Goal: Task Accomplishment & Management: Complete application form

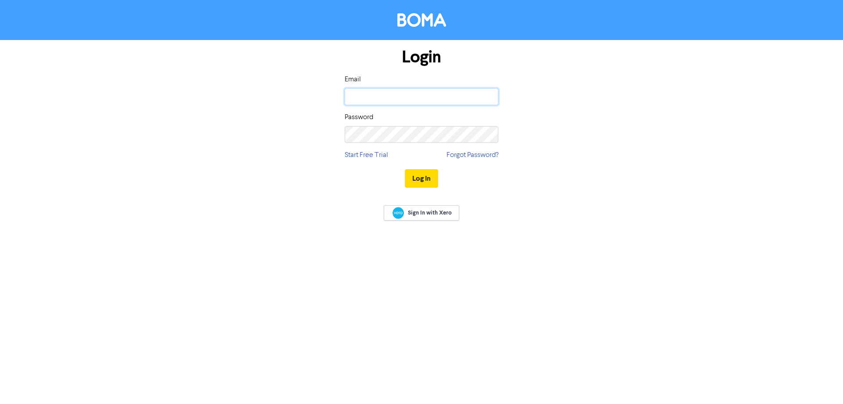
click at [381, 101] on input "email" at bounding box center [422, 96] width 154 height 17
type input "[EMAIL_ADDRESS][DOMAIN_NAME]"
click at [405, 169] on button "Log In" at bounding box center [421, 178] width 33 height 18
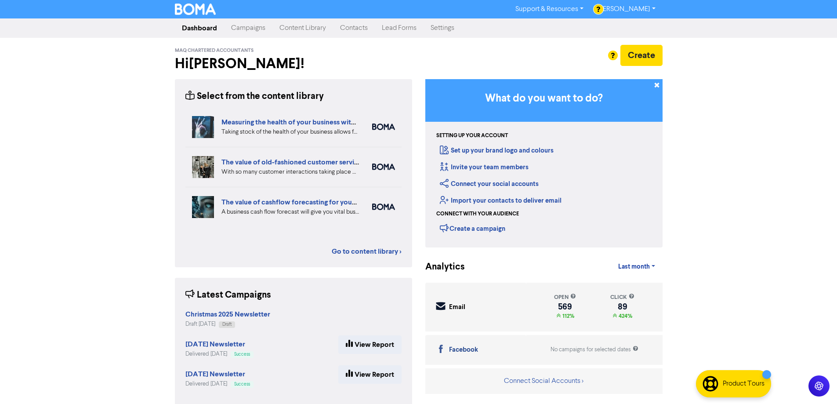
click at [351, 32] on link "Contacts" at bounding box center [354, 28] width 42 height 18
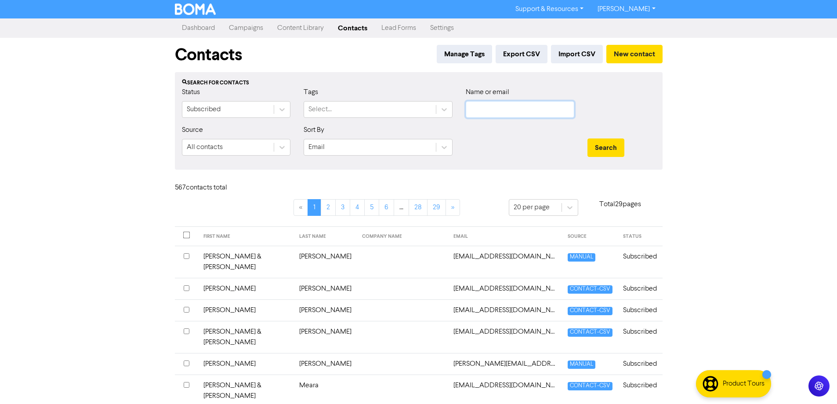
click at [488, 112] on input "text" at bounding box center [520, 109] width 108 height 17
type input "jason"
click at [587, 138] on button "Search" at bounding box center [605, 147] width 37 height 18
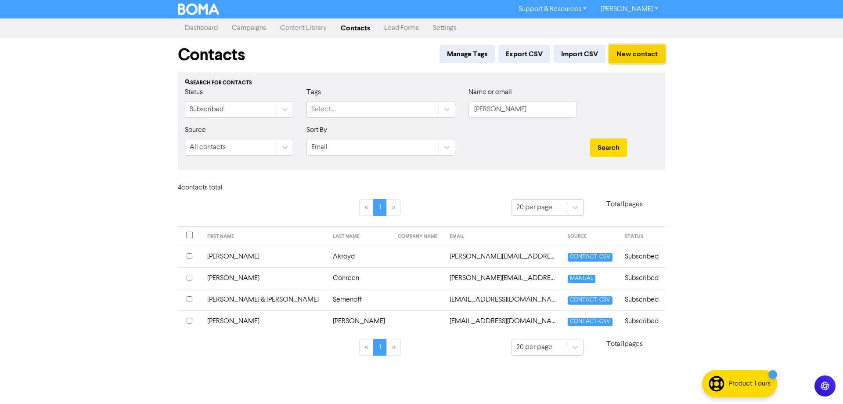
click at [626, 55] on button "New contact" at bounding box center [637, 54] width 56 height 18
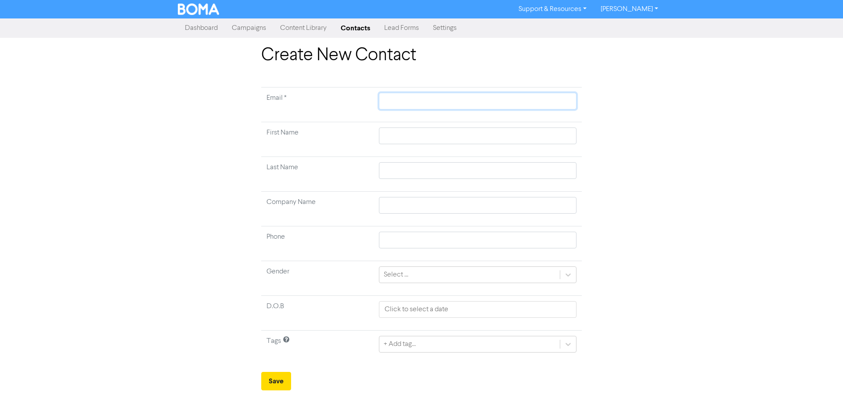
click at [392, 102] on input "text" at bounding box center [478, 101] width 198 height 17
paste input "jason.collins.tj@gmail.com"
type input "jason.collins.tj@gmail.com"
click at [396, 134] on input "text" at bounding box center [478, 135] width 198 height 17
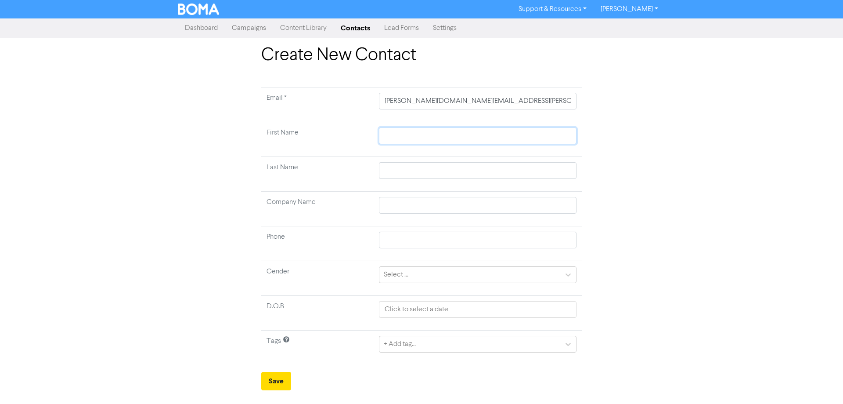
type input "J"
type input "Ja"
type input "Jas"
type input "Jaso"
type input "Jason"
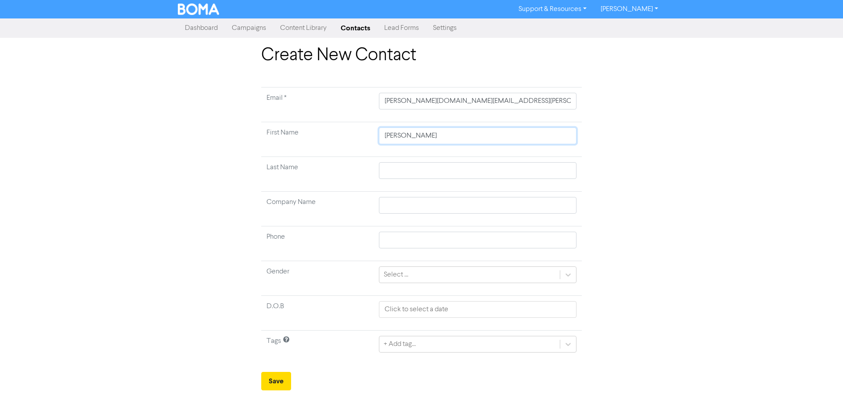
type input "Jason"
type input "C"
type input "Co"
type input "Col"
type input "Coll"
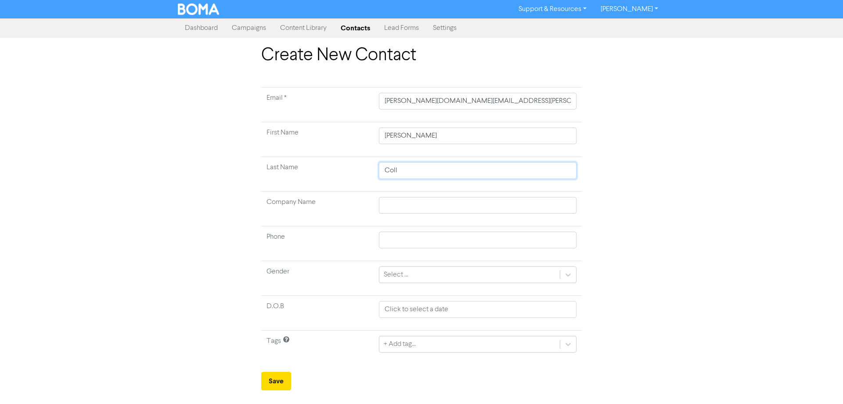
type input "Colli"
type input "Collin"
type input "Collins"
click at [274, 383] on button "Save" at bounding box center [276, 381] width 30 height 18
